Goal: Book appointment/travel/reservation

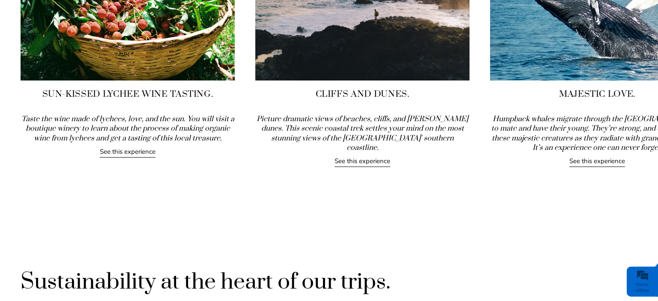
scroll to position [950, 0]
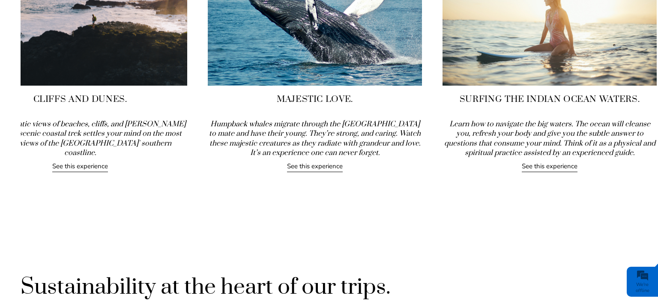
drag, startPoint x: 571, startPoint y: 104, endPoint x: 219, endPoint y: 96, distance: 352.9
click at [222, 96] on h4 "Majestic Love." at bounding box center [315, 99] width 214 height 12
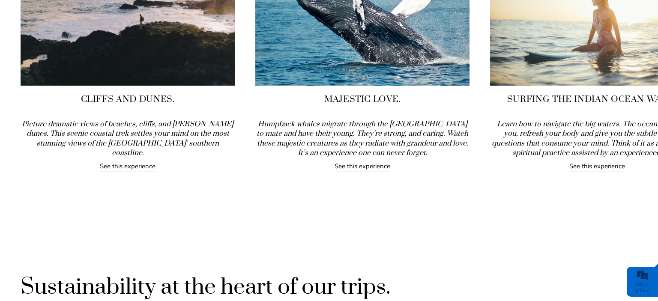
drag, startPoint x: 282, startPoint y: 88, endPoint x: 451, endPoint y: 92, distance: 169.4
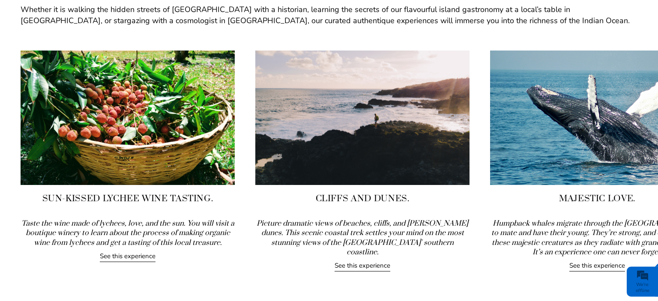
scroll to position [860, 0]
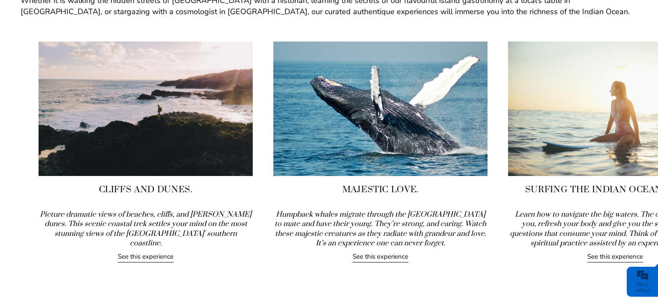
drag, startPoint x: 395, startPoint y: 126, endPoint x: 153, endPoint y: 122, distance: 241.8
click at [175, 126] on img at bounding box center [146, 109] width 214 height 135
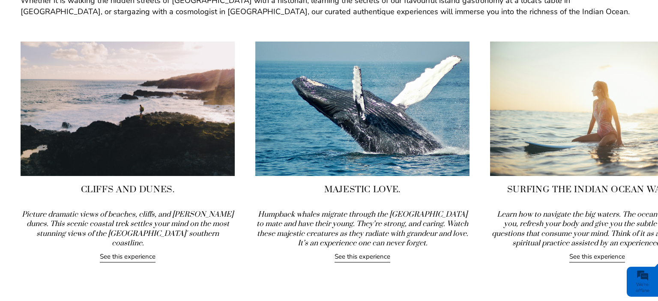
drag, startPoint x: 349, startPoint y: 131, endPoint x: 276, endPoint y: 132, distance: 72.9
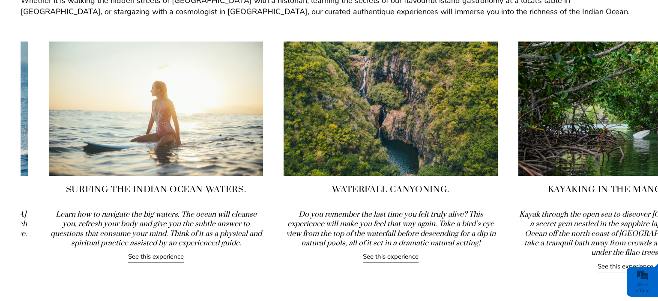
drag, startPoint x: 652, startPoint y: 170, endPoint x: 200, endPoint y: 141, distance: 452.7
click at [192, 143] on img at bounding box center [156, 109] width 214 height 135
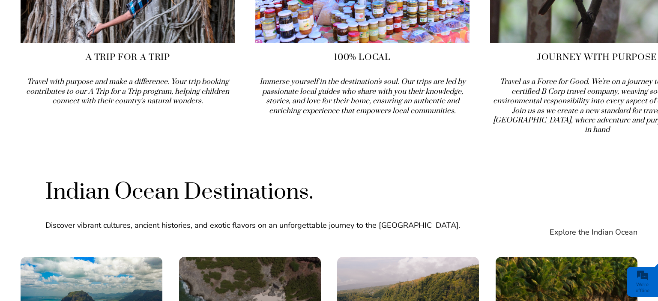
drag, startPoint x: 435, startPoint y: 66, endPoint x: 285, endPoint y: 78, distance: 150.0
click at [285, 78] on icon "Immerse yourself in the destination's soul. Our trips are led by passionate loc…" at bounding box center [363, 96] width 206 height 38
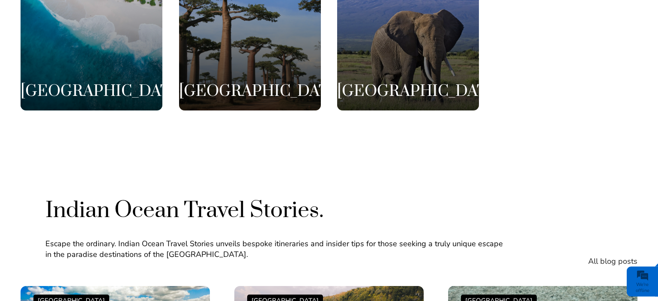
scroll to position [1856, 0]
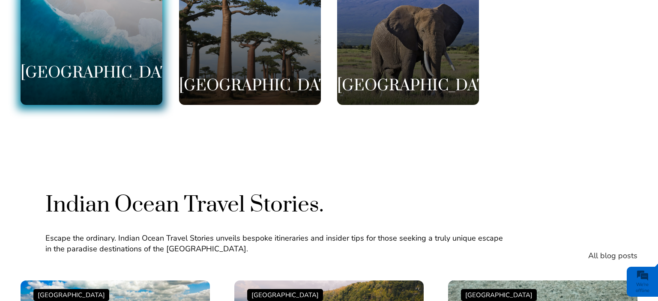
click at [123, 63] on div "[GEOGRAPHIC_DATA]" at bounding box center [92, 34] width 142 height 142
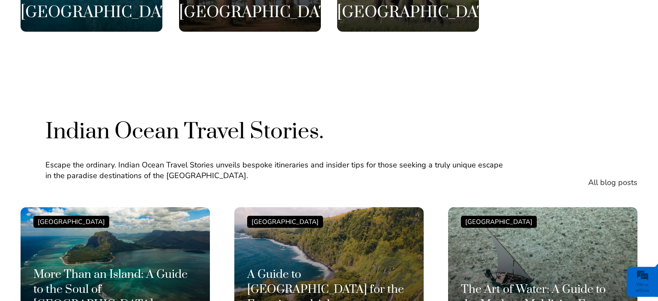
scroll to position [1946, 0]
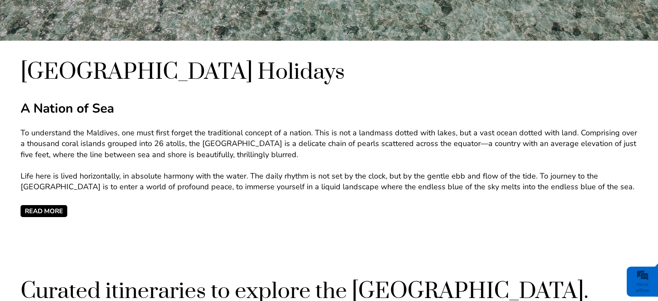
scroll to position [362, 0]
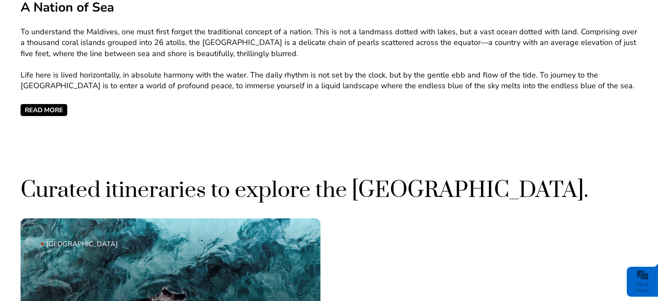
click at [61, 110] on span "READ MORE" at bounding box center [44, 110] width 47 height 12
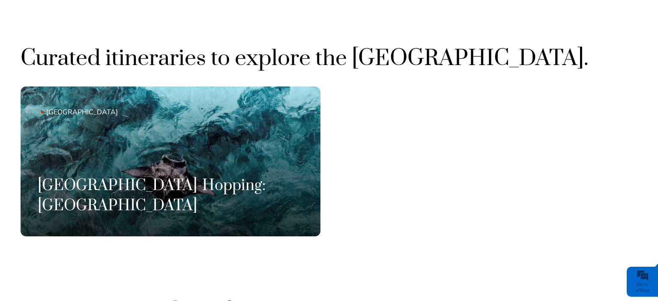
scroll to position [0, 0]
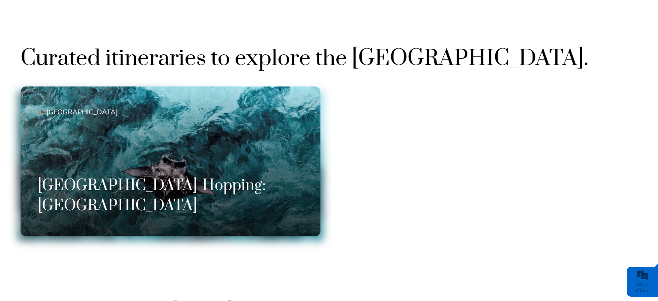
click at [245, 216] on h3 "[GEOGRAPHIC_DATA]-Hopping: [GEOGRAPHIC_DATA]" at bounding box center [171, 195] width 266 height 39
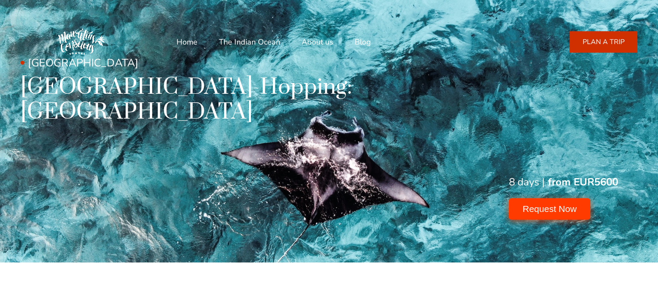
click at [547, 211] on button "Request Now" at bounding box center [549, 208] width 81 height 21
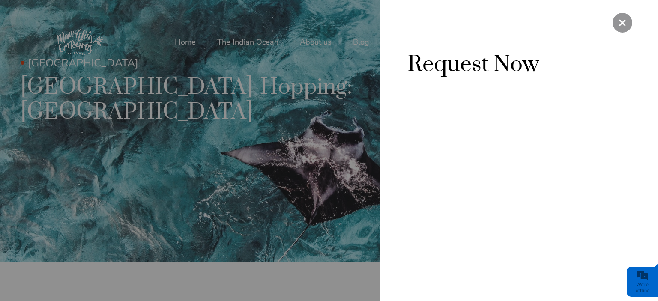
click at [620, 31] on div at bounding box center [623, 23] width 20 height 20
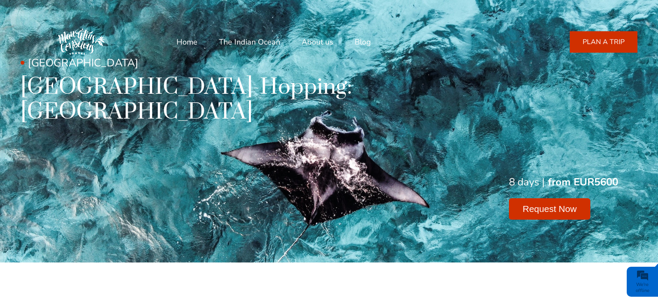
click at [545, 223] on div "[GEOGRAPHIC_DATA] [GEOGRAPHIC_DATA]-Hopping: [GEOGRAPHIC_DATA] 8 days | from EU…" at bounding box center [329, 131] width 658 height 263
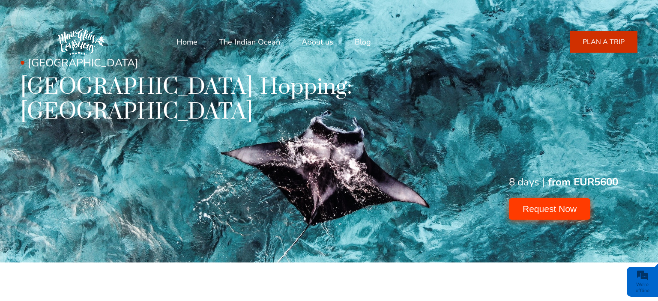
click at [557, 201] on button "Request Now" at bounding box center [549, 208] width 81 height 21
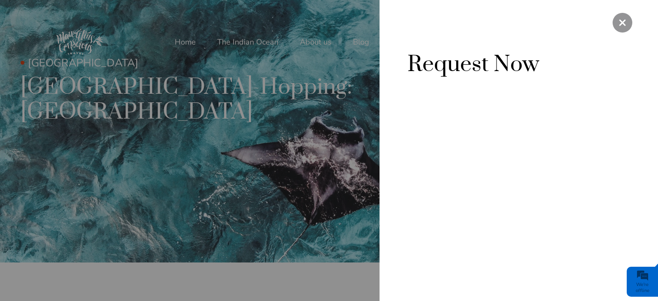
click at [622, 15] on div at bounding box center [623, 23] width 20 height 20
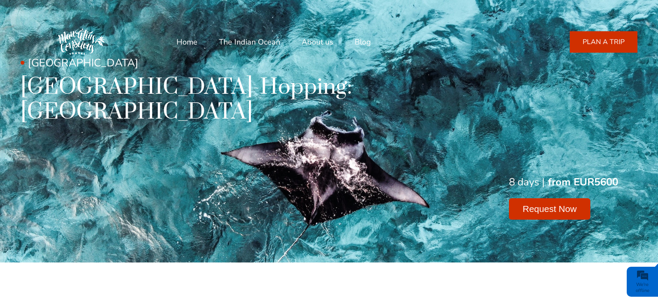
click at [66, 99] on h1 "[GEOGRAPHIC_DATA]-Hopping: [GEOGRAPHIC_DATA]" at bounding box center [205, 99] width 369 height 49
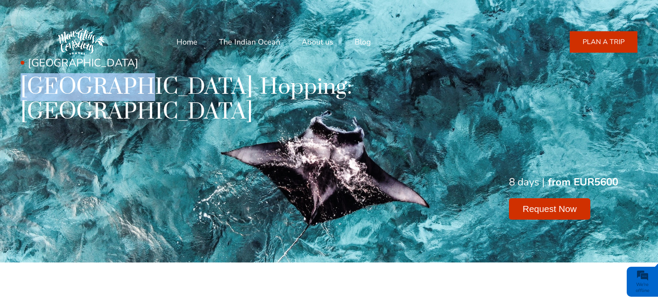
click at [66, 99] on h1 "[GEOGRAPHIC_DATA]-Hopping: [GEOGRAPHIC_DATA]" at bounding box center [205, 99] width 369 height 49
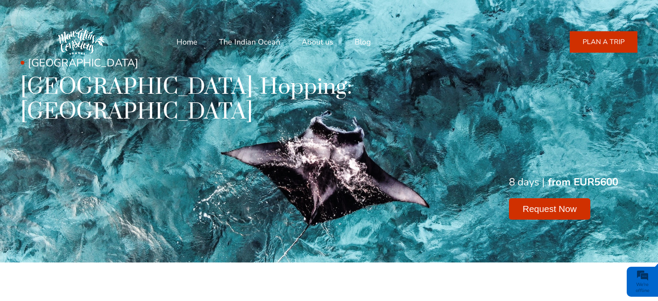
click at [66, 99] on h1 "[GEOGRAPHIC_DATA]-Hopping: [GEOGRAPHIC_DATA]" at bounding box center [205, 99] width 369 height 49
click at [180, 111] on h1 "[GEOGRAPHIC_DATA]-Hopping: [GEOGRAPHIC_DATA]" at bounding box center [205, 99] width 369 height 49
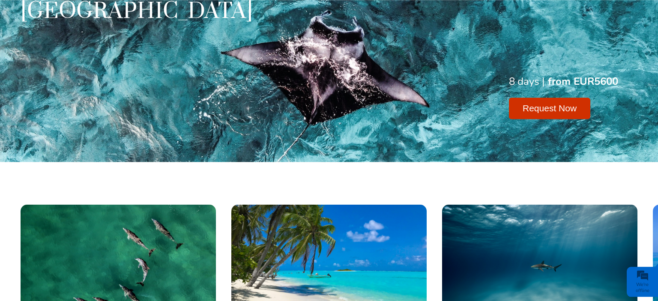
scroll to position [226, 0]
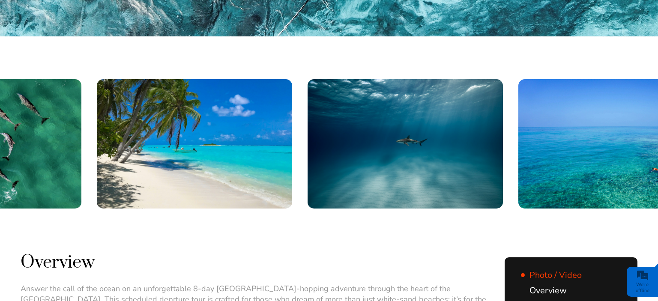
drag, startPoint x: 504, startPoint y: 159, endPoint x: 252, endPoint y: 174, distance: 252.0
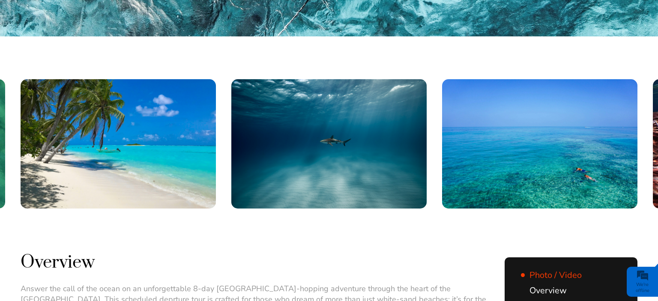
click at [499, 159] on img at bounding box center [539, 143] width 195 height 129
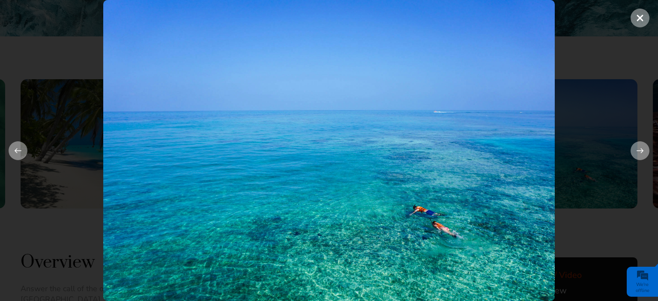
scroll to position [0, 0]
click at [643, 152] on button at bounding box center [640, 150] width 19 height 19
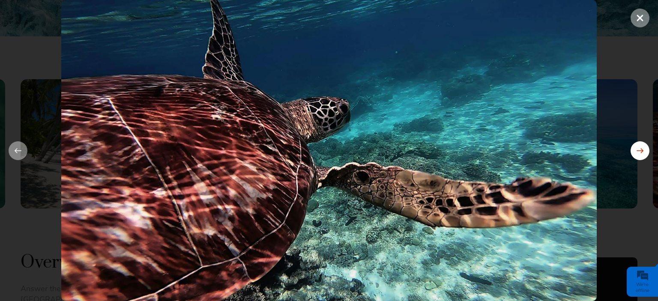
click at [643, 152] on button at bounding box center [640, 150] width 19 height 19
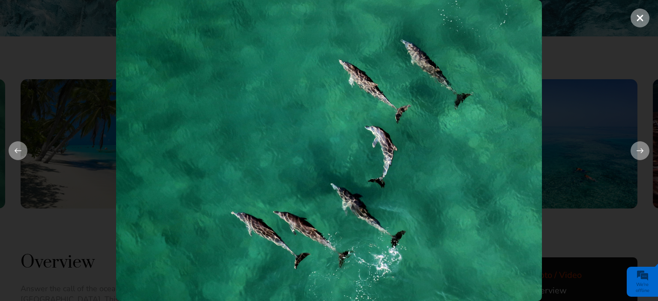
click at [641, 17] on span at bounding box center [640, 18] width 19 height 19
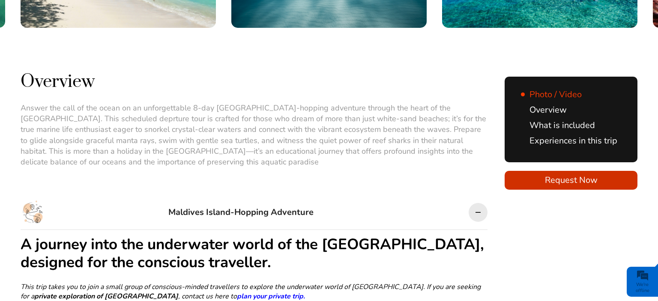
click at [531, 107] on link "Overview" at bounding box center [544, 110] width 46 height 12
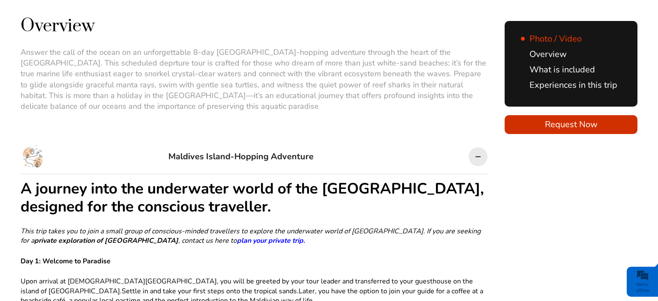
scroll to position [478, 0]
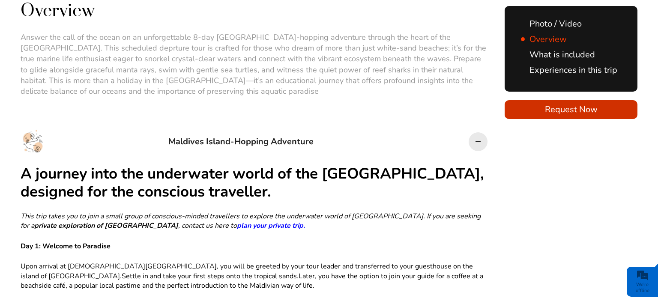
click at [559, 53] on link "What is included" at bounding box center [558, 55] width 74 height 12
click at [550, 66] on link "Experiences in this trip" at bounding box center [569, 70] width 96 height 12
click at [550, 51] on link "What is included" at bounding box center [558, 55] width 74 height 12
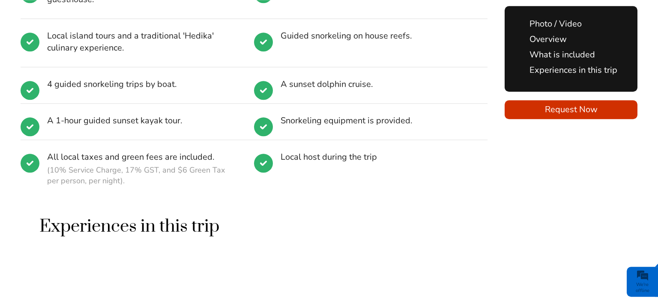
scroll to position [1474, 0]
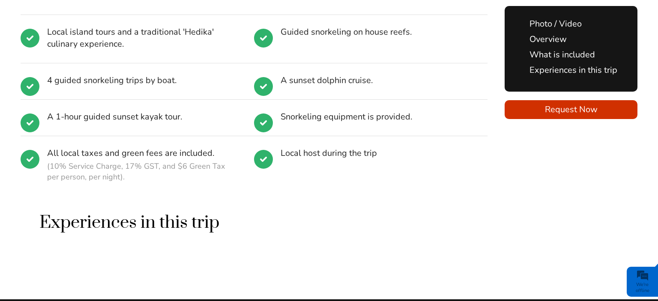
click at [420, 238] on div "Experiences in this trip" at bounding box center [254, 234] width 467 height 45
